Goal: Task Accomplishment & Management: Complete application form

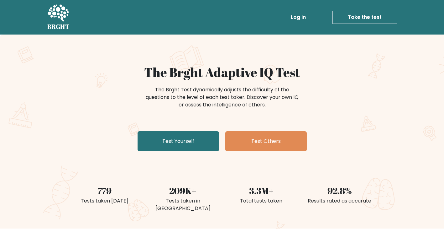
click at [359, 19] on link "Take the test" at bounding box center [365, 17] width 65 height 13
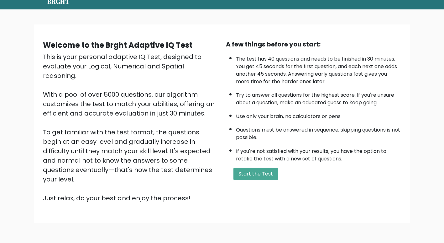
scroll to position [31, 0]
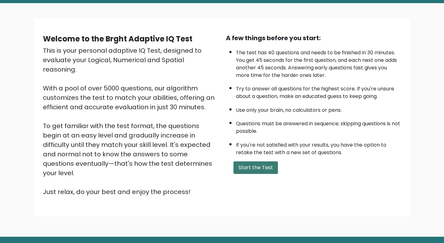
click at [256, 168] on button "Start the Test" at bounding box center [256, 167] width 45 height 13
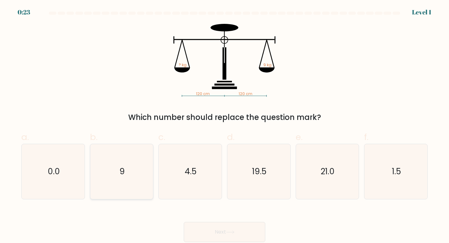
click at [132, 169] on icon "9" at bounding box center [121, 171] width 55 height 55
click at [224, 125] on input "b. 9" at bounding box center [224, 123] width 0 height 4
radio input "true"
click at [203, 234] on button "Next" at bounding box center [225, 232] width 82 height 20
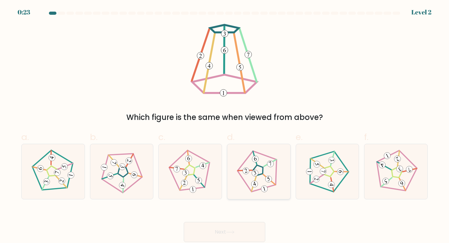
click at [264, 173] on icon at bounding box center [259, 171] width 44 height 44
click at [225, 125] on input "d." at bounding box center [224, 123] width 0 height 4
radio input "true"
click at [251, 233] on button "Next" at bounding box center [225, 232] width 82 height 20
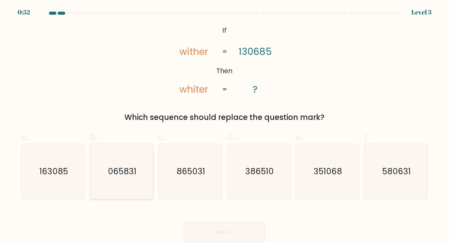
click at [127, 175] on text "065831" at bounding box center [122, 171] width 29 height 12
click at [224, 125] on input "b. 065831" at bounding box center [224, 123] width 0 height 4
radio input "true"
click at [64, 185] on icon "163085" at bounding box center [53, 171] width 55 height 55
click at [224, 125] on input "a. 163085" at bounding box center [224, 123] width 0 height 4
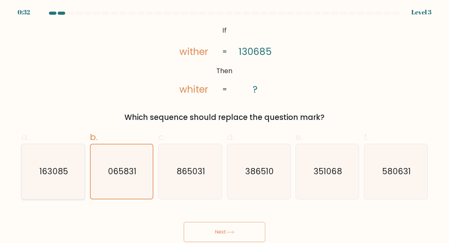
radio input "true"
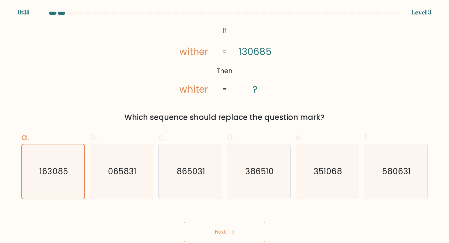
click at [209, 233] on button "Next" at bounding box center [225, 232] width 82 height 20
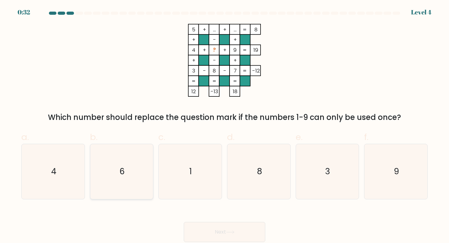
click at [129, 181] on icon "6" at bounding box center [121, 171] width 55 height 55
click at [224, 125] on input "b. 6" at bounding box center [224, 123] width 0 height 4
radio input "true"
click at [218, 232] on button "Next" at bounding box center [225, 232] width 82 height 20
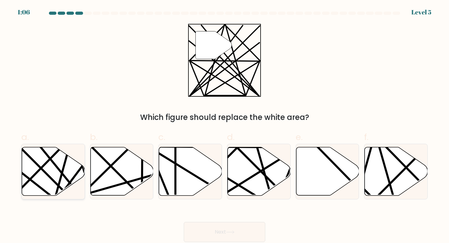
click at [35, 166] on icon at bounding box center [53, 171] width 63 height 48
click at [224, 125] on input "a." at bounding box center [224, 123] width 0 height 4
radio input "true"
click at [219, 235] on button "Next" at bounding box center [225, 232] width 82 height 20
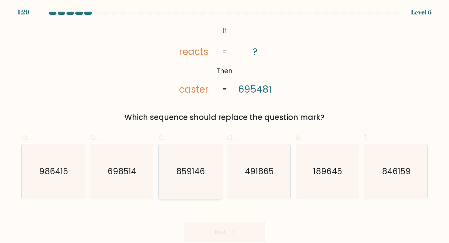
click at [190, 167] on text "859146" at bounding box center [190, 171] width 29 height 12
click at [224, 125] on input "c. 859146" at bounding box center [224, 123] width 0 height 4
radio input "true"
click at [207, 233] on button "Next" at bounding box center [225, 232] width 82 height 20
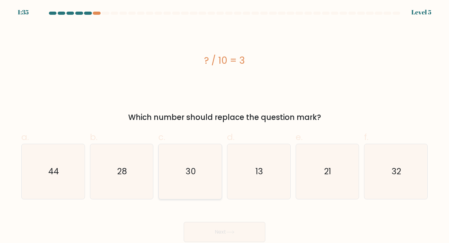
click at [200, 172] on icon "30" at bounding box center [190, 171] width 55 height 55
click at [224, 125] on input "c. 30" at bounding box center [224, 123] width 0 height 4
radio input "true"
click at [214, 230] on button "Next" at bounding box center [225, 232] width 82 height 20
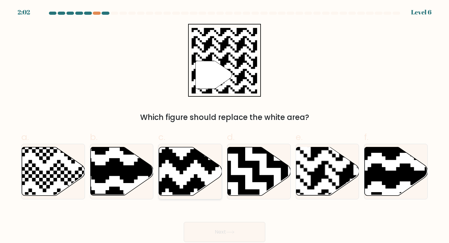
click at [195, 182] on icon at bounding box center [208, 145] width 114 height 114
click at [224, 125] on input "c." at bounding box center [224, 123] width 0 height 4
radio input "true"
click at [338, 161] on rect at bounding box center [346, 146] width 114 height 114
click at [225, 125] on input "e." at bounding box center [224, 123] width 0 height 4
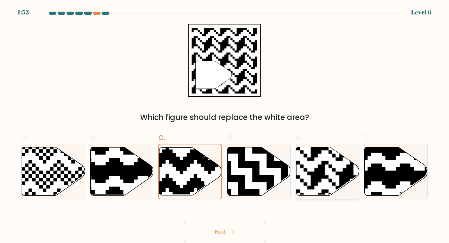
radio input "true"
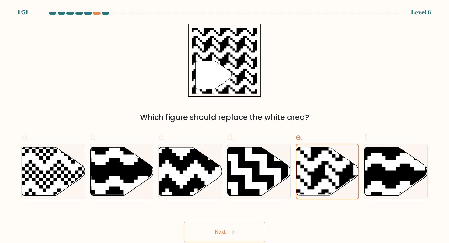
click at [224, 230] on button "Next" at bounding box center [225, 232] width 82 height 20
